Goal: Information Seeking & Learning: Learn about a topic

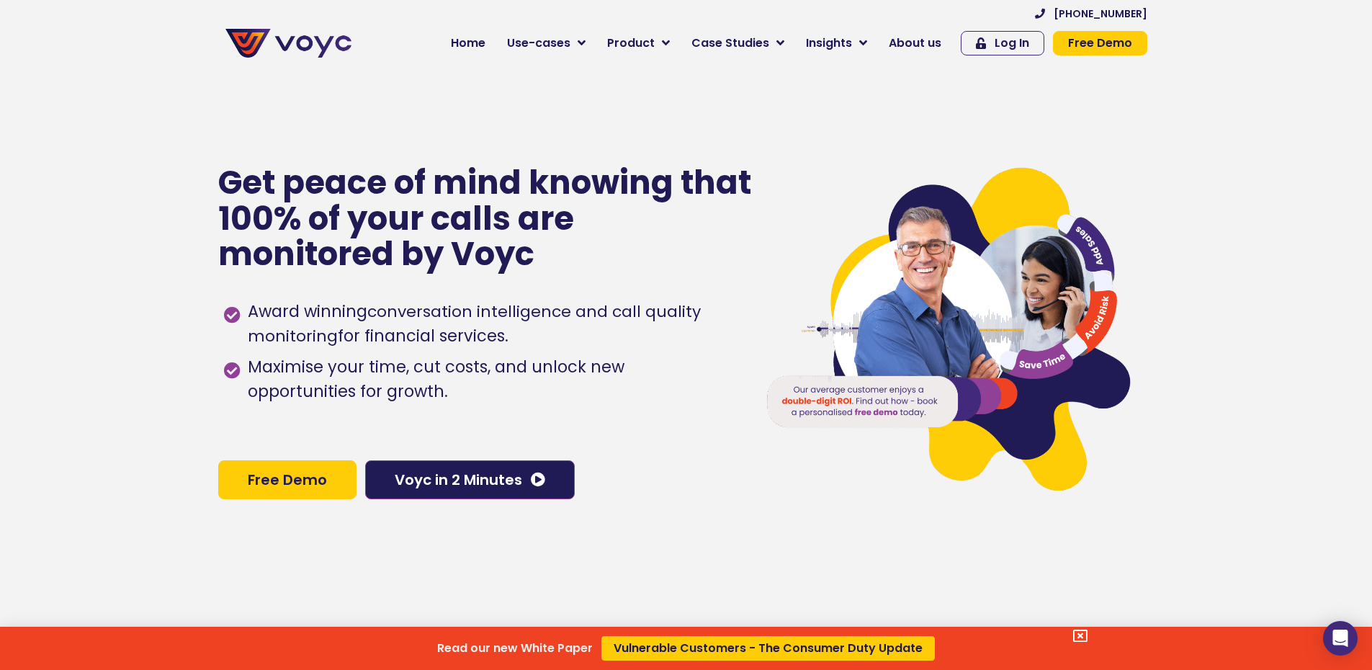
click at [674, 45] on div "Read our new White Paper Vulnerable Customers - The Consumer Duty Update" at bounding box center [686, 335] width 1372 height 670
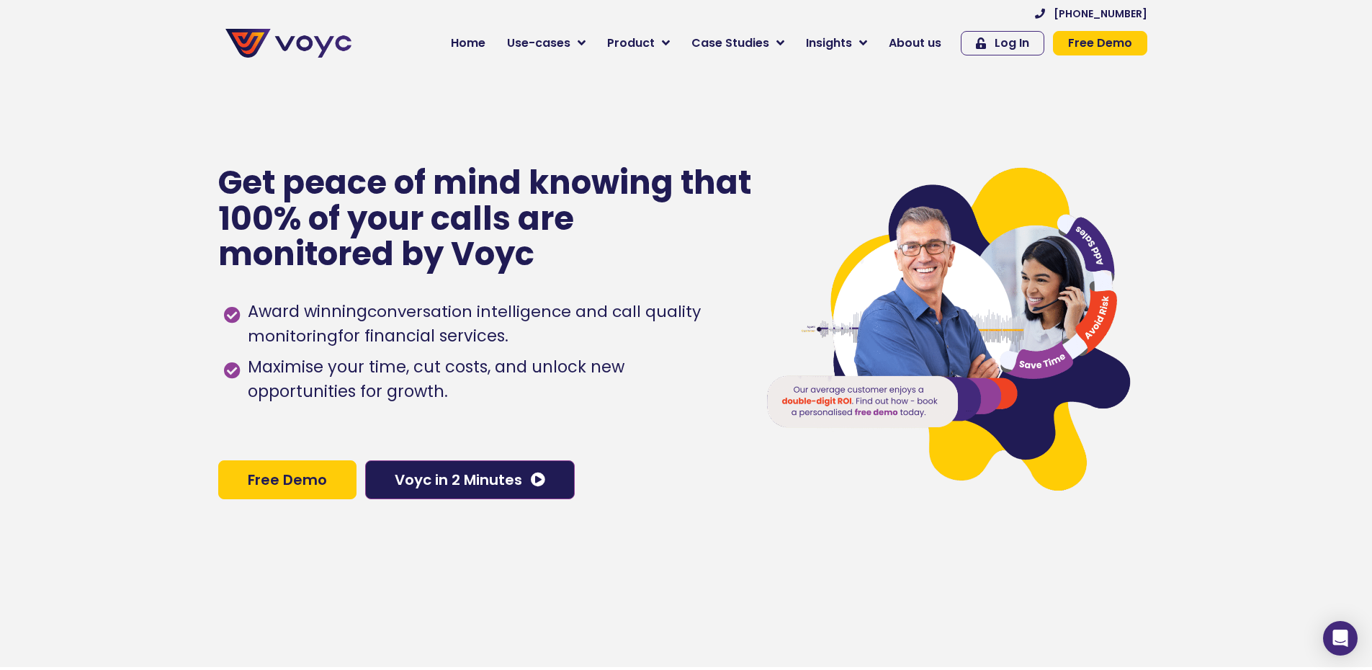
click at [670, 45] on icon at bounding box center [666, 43] width 8 height 13
click at [670, 41] on icon at bounding box center [666, 43] width 8 height 13
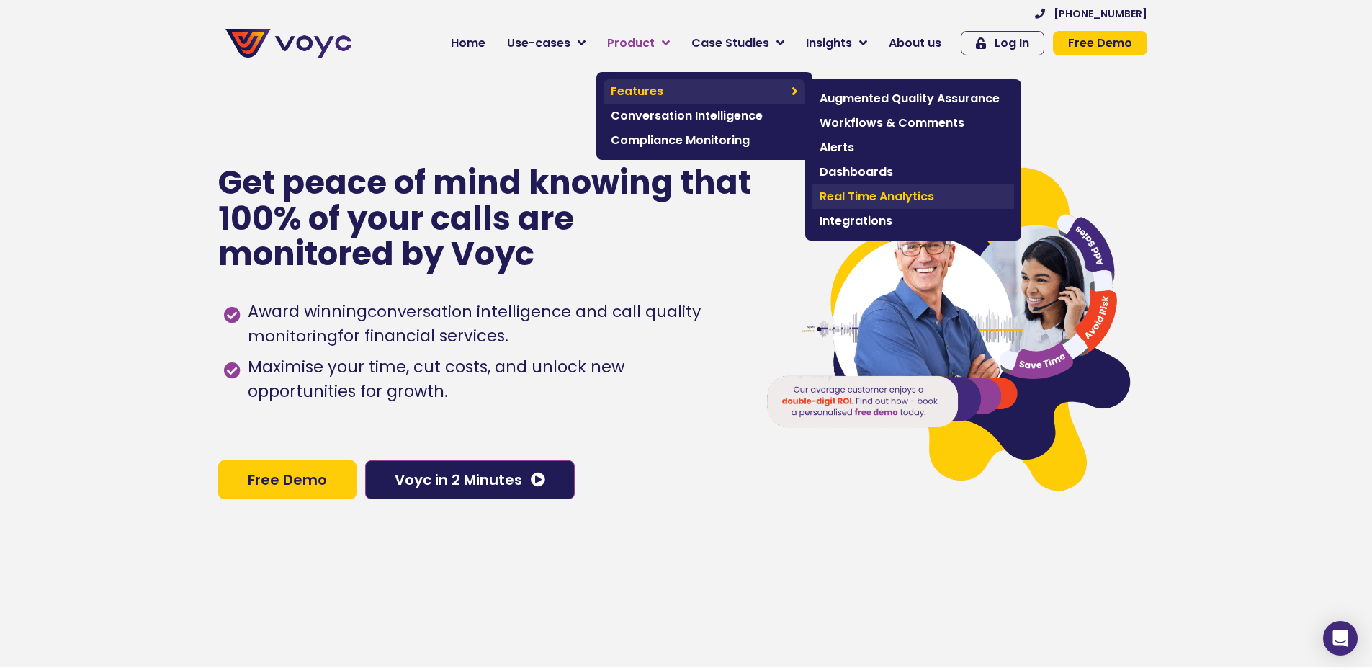
click at [860, 205] on link "Real Time Analytics" at bounding box center [913, 196] width 202 height 24
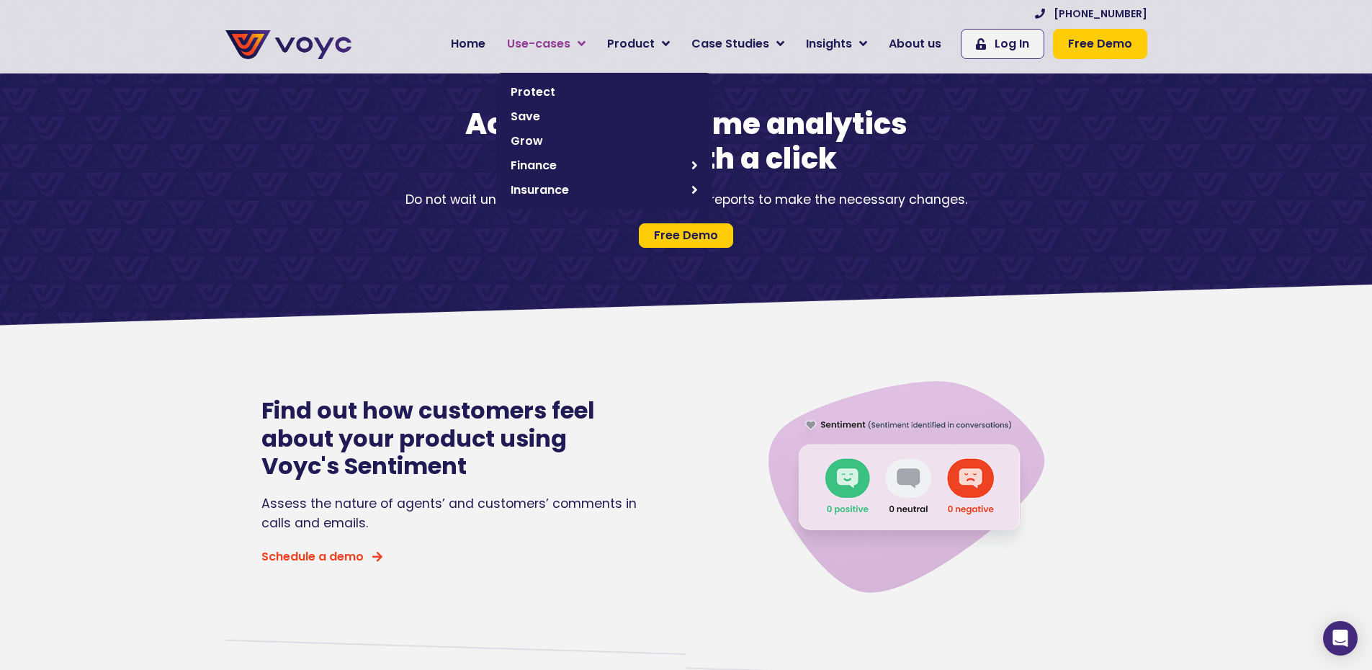
click at [570, 50] on span "Use-cases" at bounding box center [538, 43] width 63 height 17
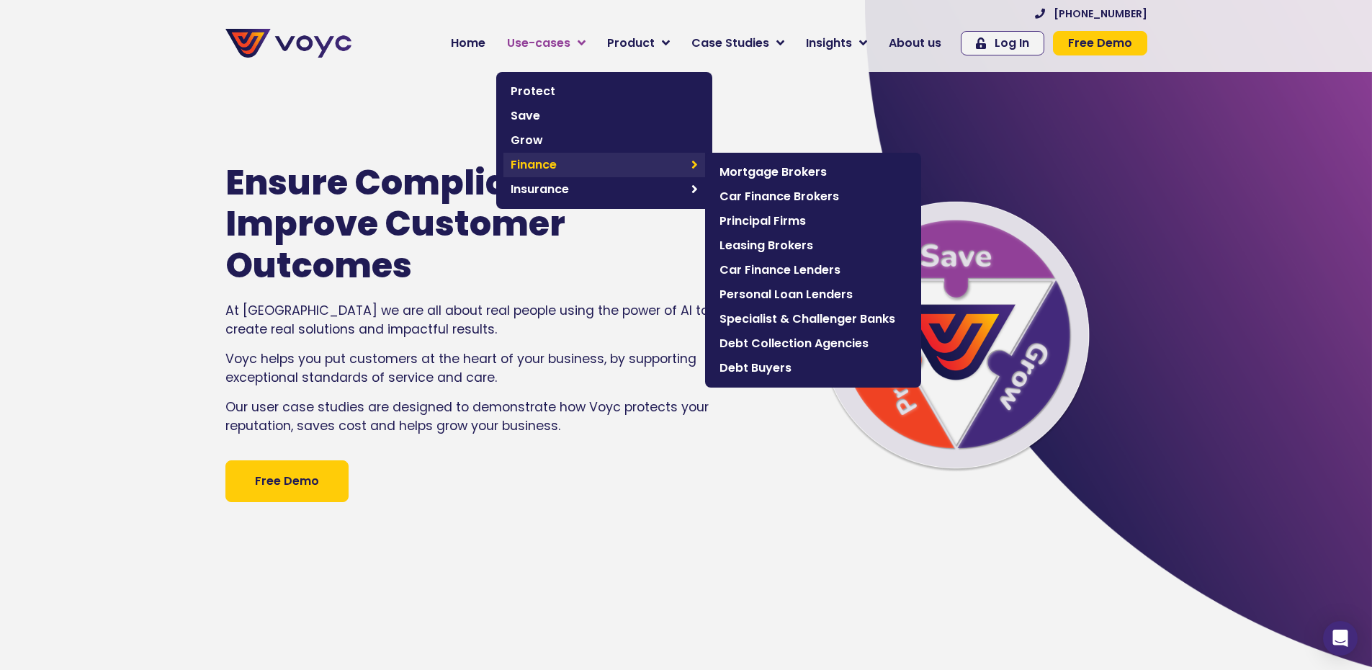
click at [555, 171] on span "Finance" at bounding box center [598, 164] width 174 height 17
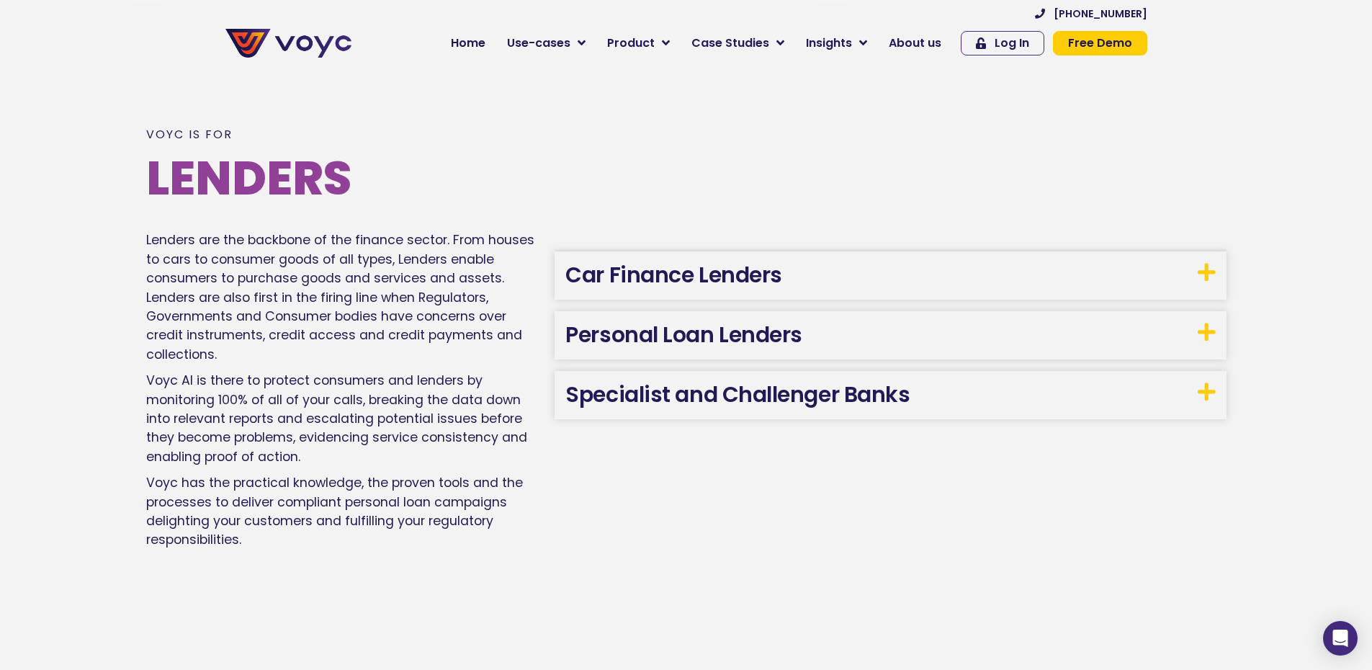
scroll to position [1801, 0]
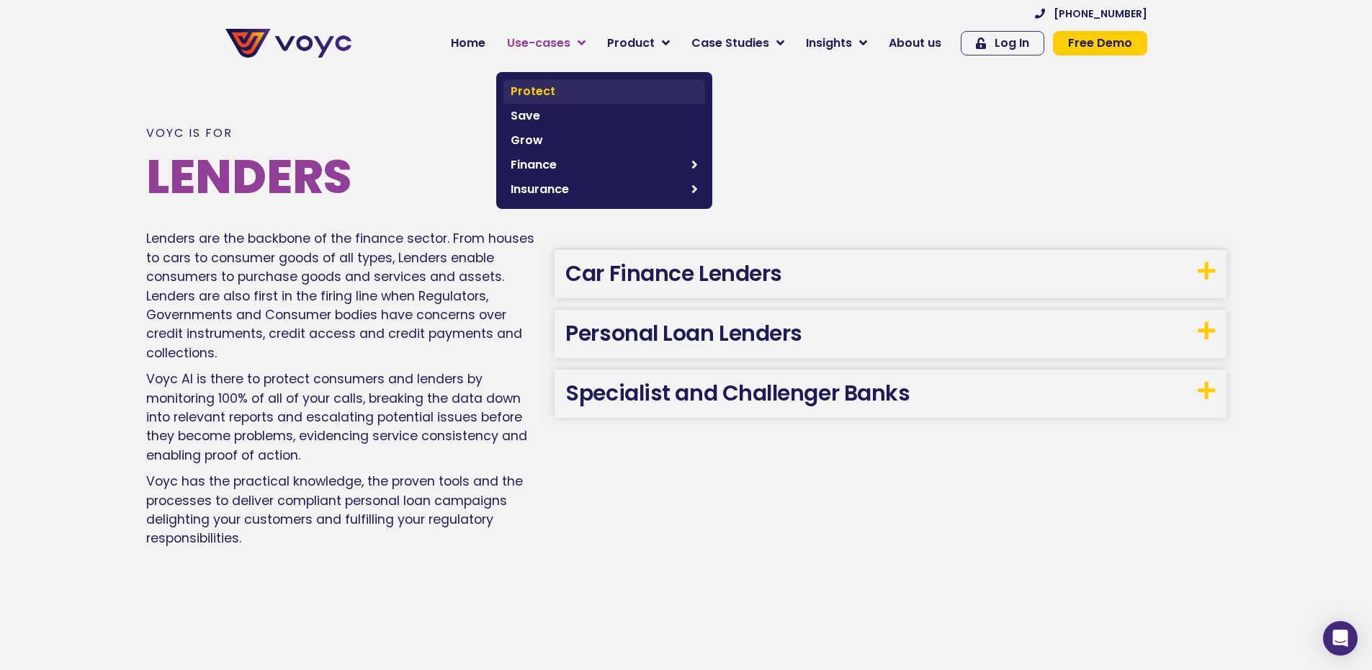
click at [557, 84] on span "Protect" at bounding box center [604, 91] width 187 height 17
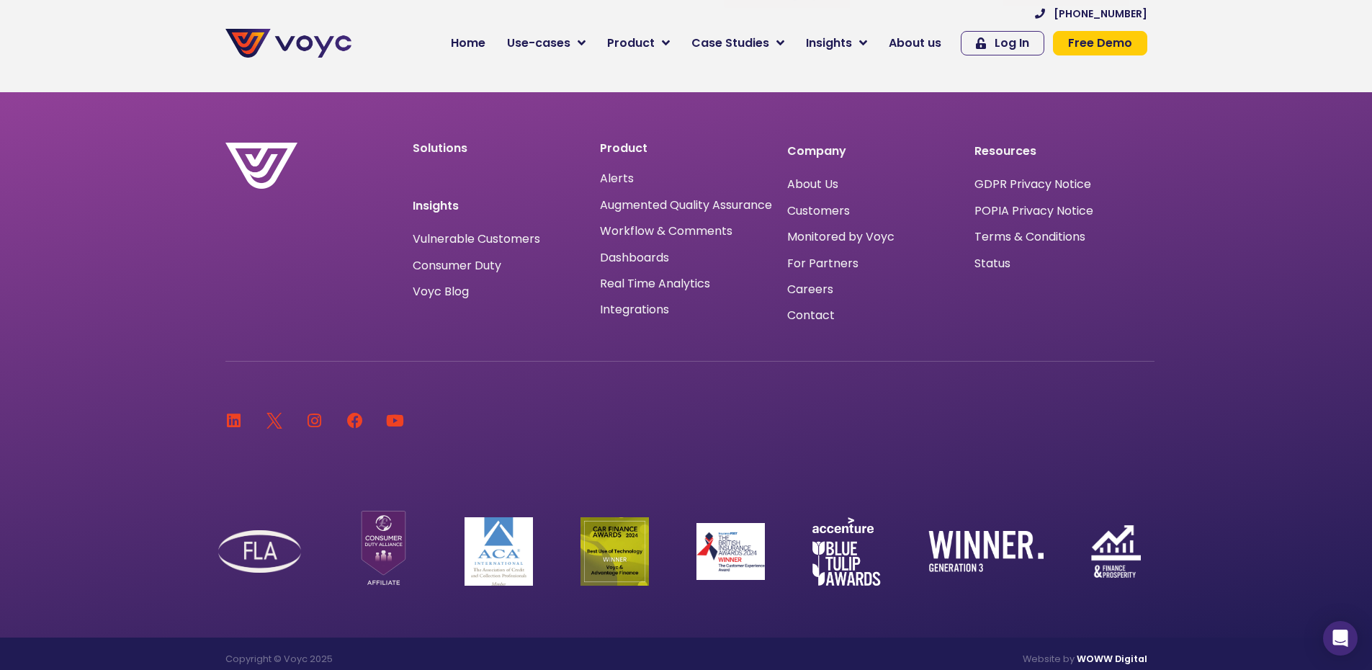
scroll to position [8661, 0]
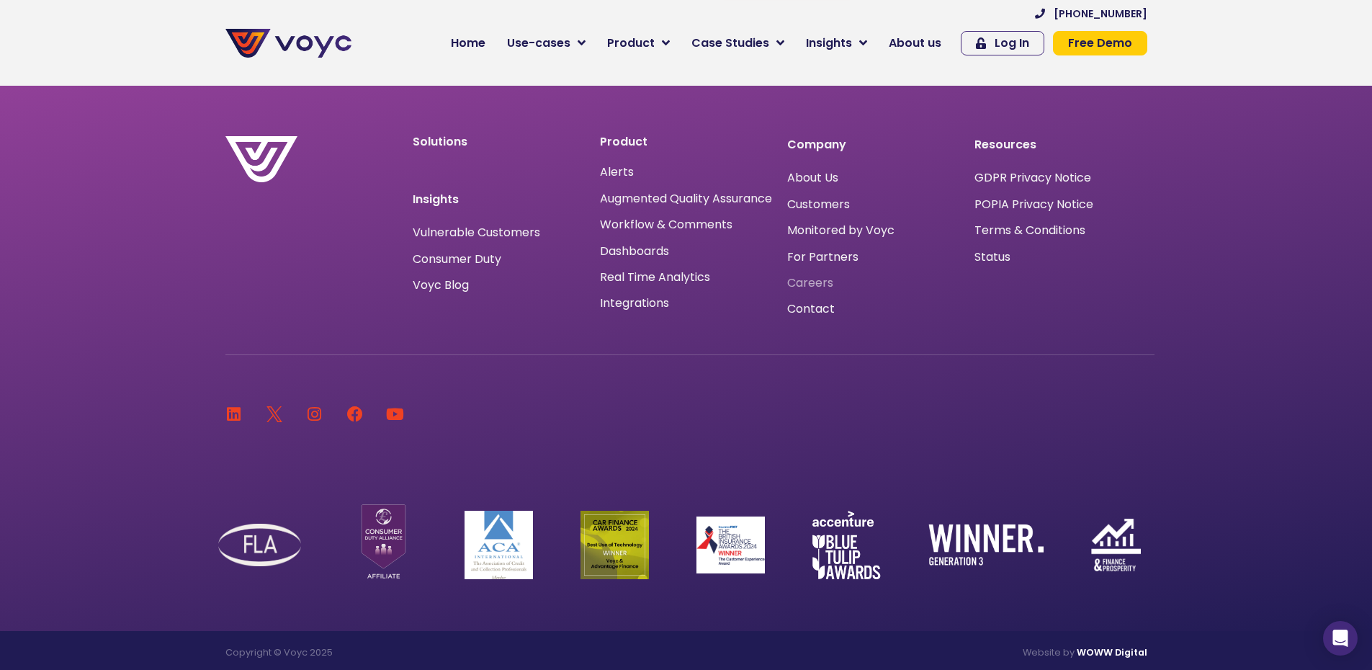
click at [806, 283] on span "Careers" at bounding box center [810, 283] width 46 height 0
